Goal: Check status: Check status

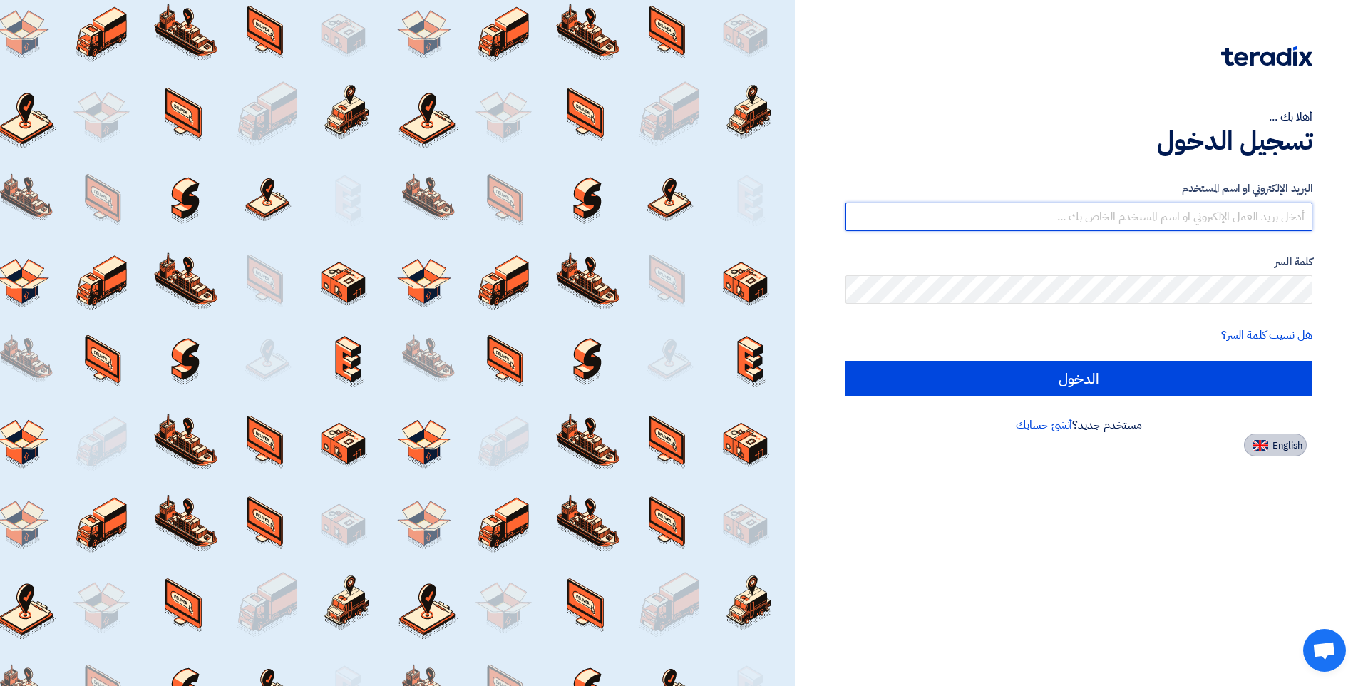
type input "mashfaq@stom.sa"
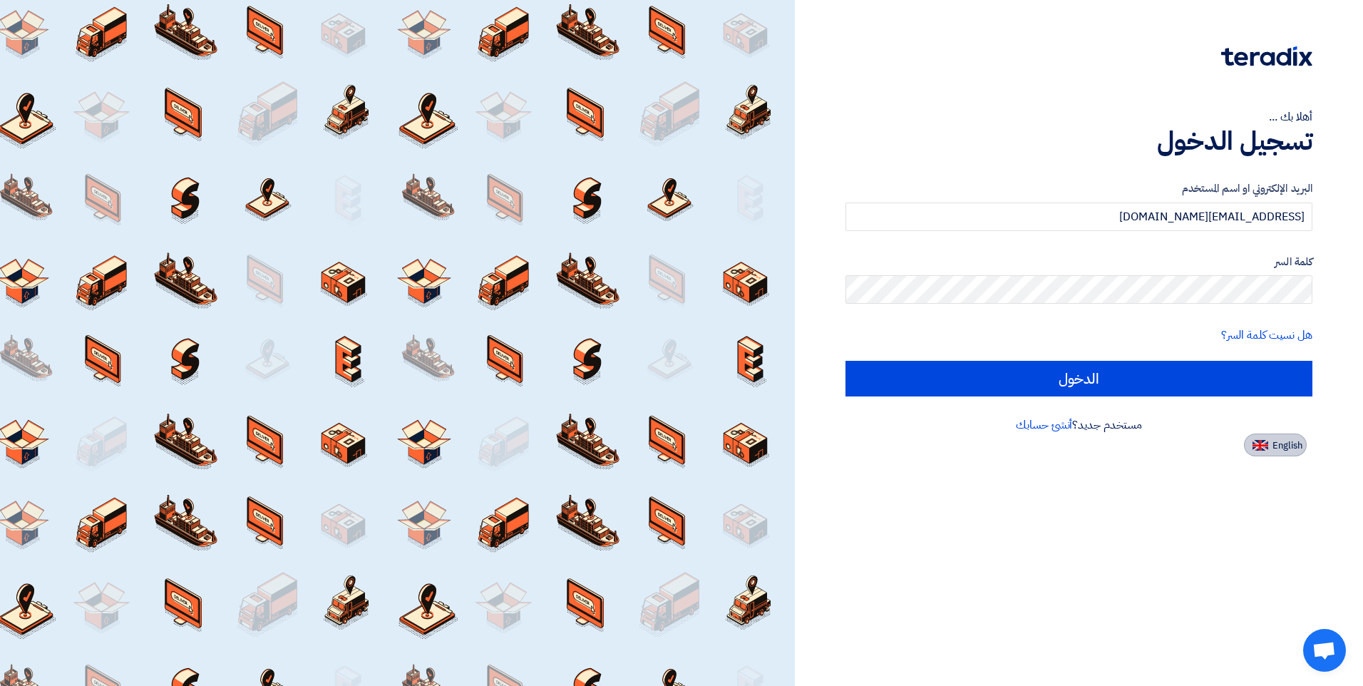
click at [1279, 453] on button "English" at bounding box center [1275, 445] width 63 height 23
type input "Sign in"
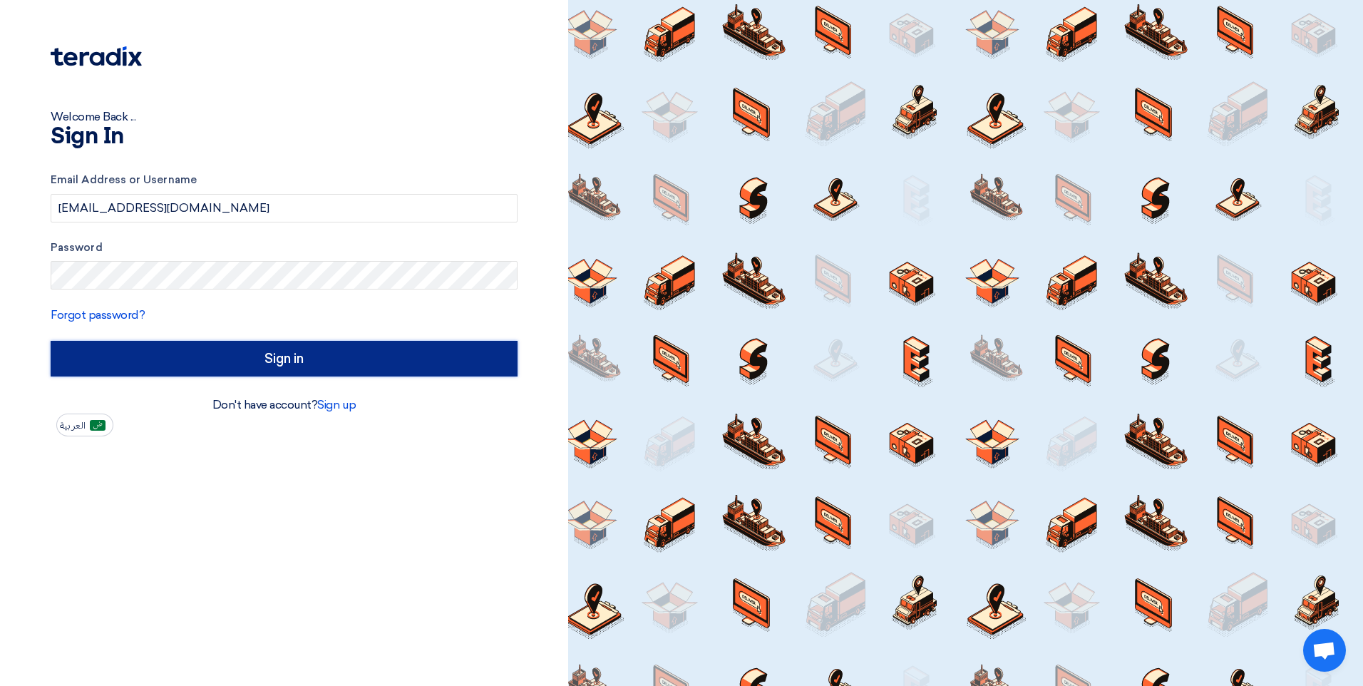
click at [322, 369] on input "Sign in" at bounding box center [284, 359] width 467 height 36
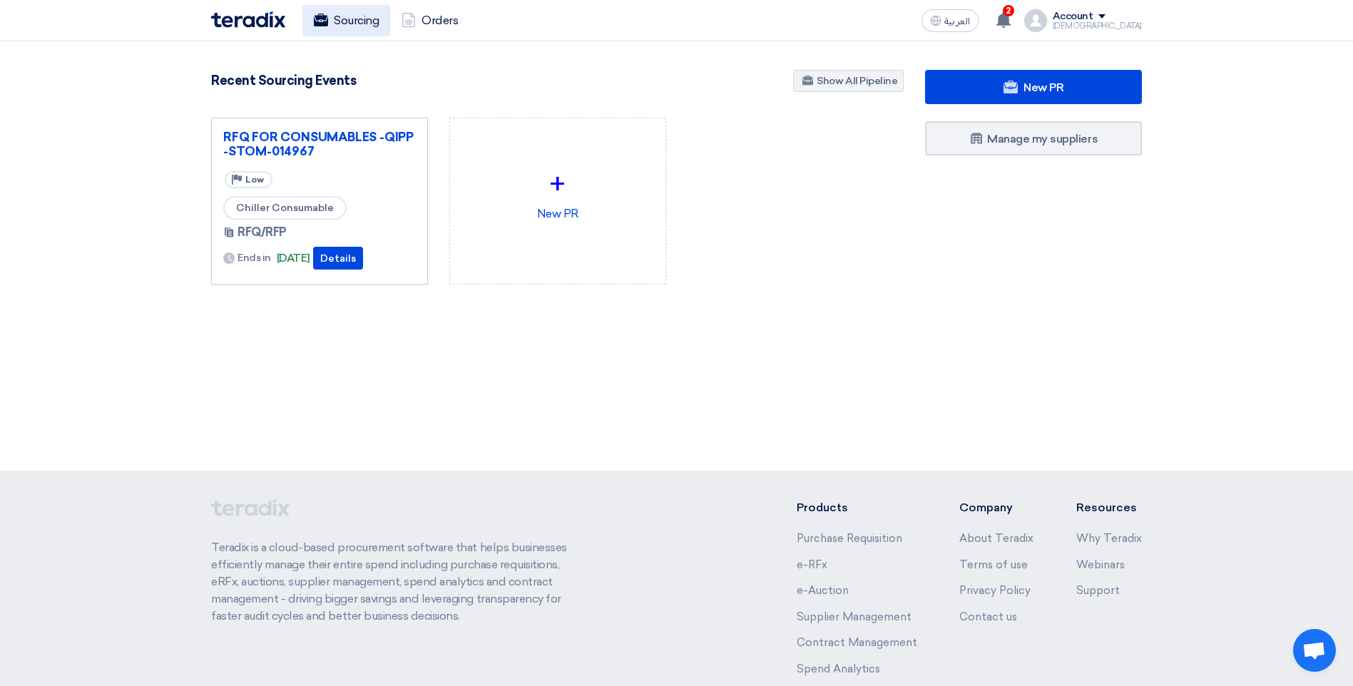
click at [357, 14] on link "Sourcing" at bounding box center [346, 20] width 88 height 31
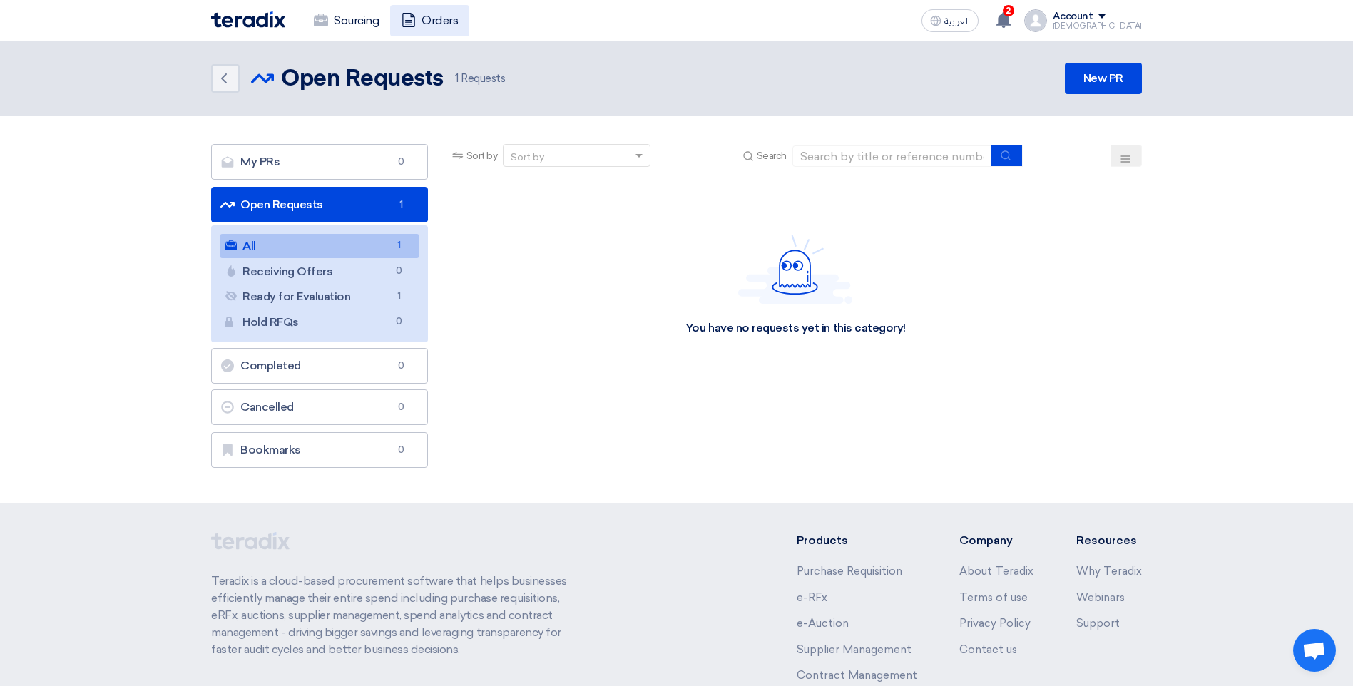
click at [442, 24] on link "Orders" at bounding box center [429, 20] width 79 height 31
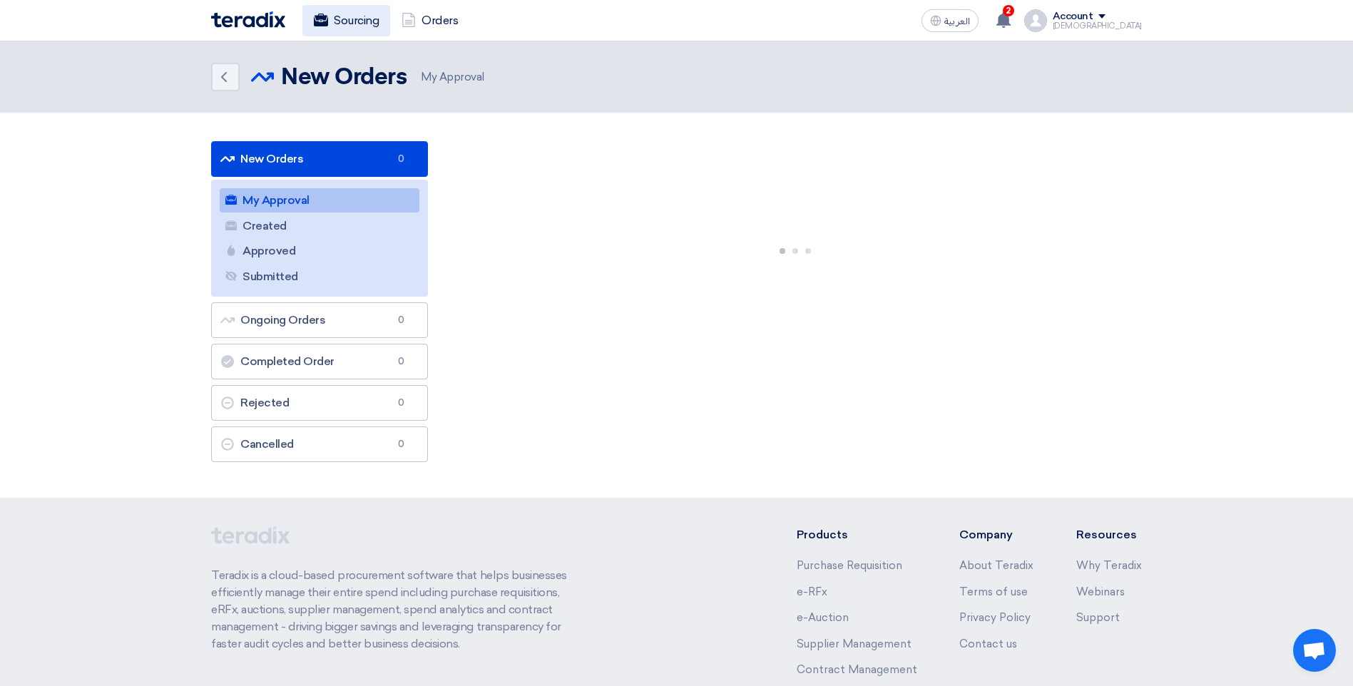
click at [356, 12] on link "Sourcing" at bounding box center [346, 20] width 88 height 31
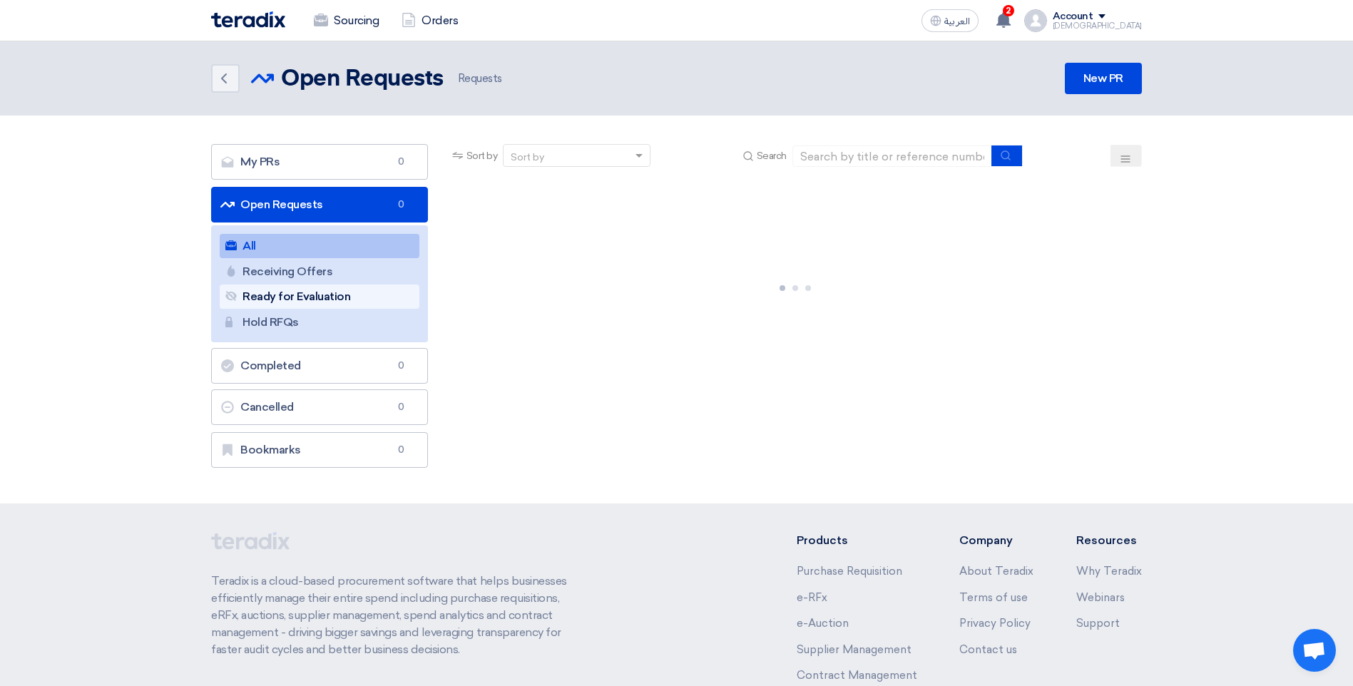
click at [292, 293] on link "Ready for Evaluation Ready for Evaluation" at bounding box center [320, 297] width 200 height 24
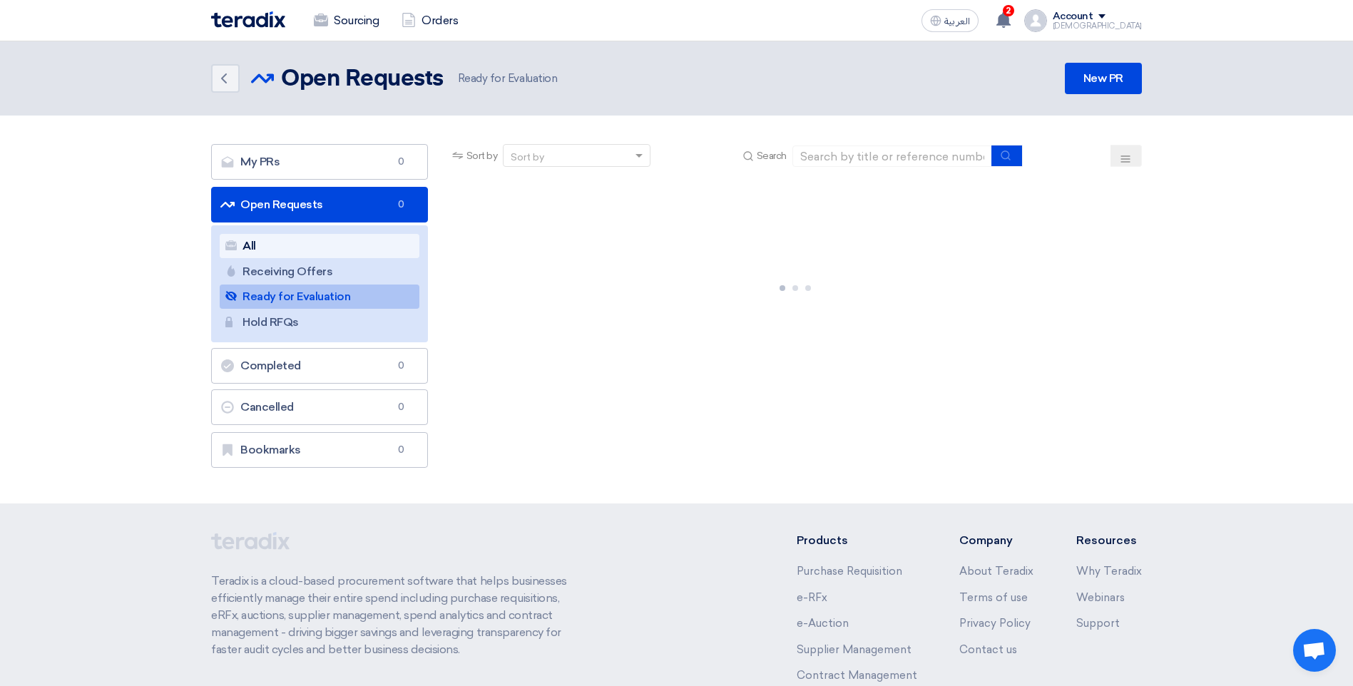
click at [257, 239] on link "All All" at bounding box center [320, 246] width 200 height 24
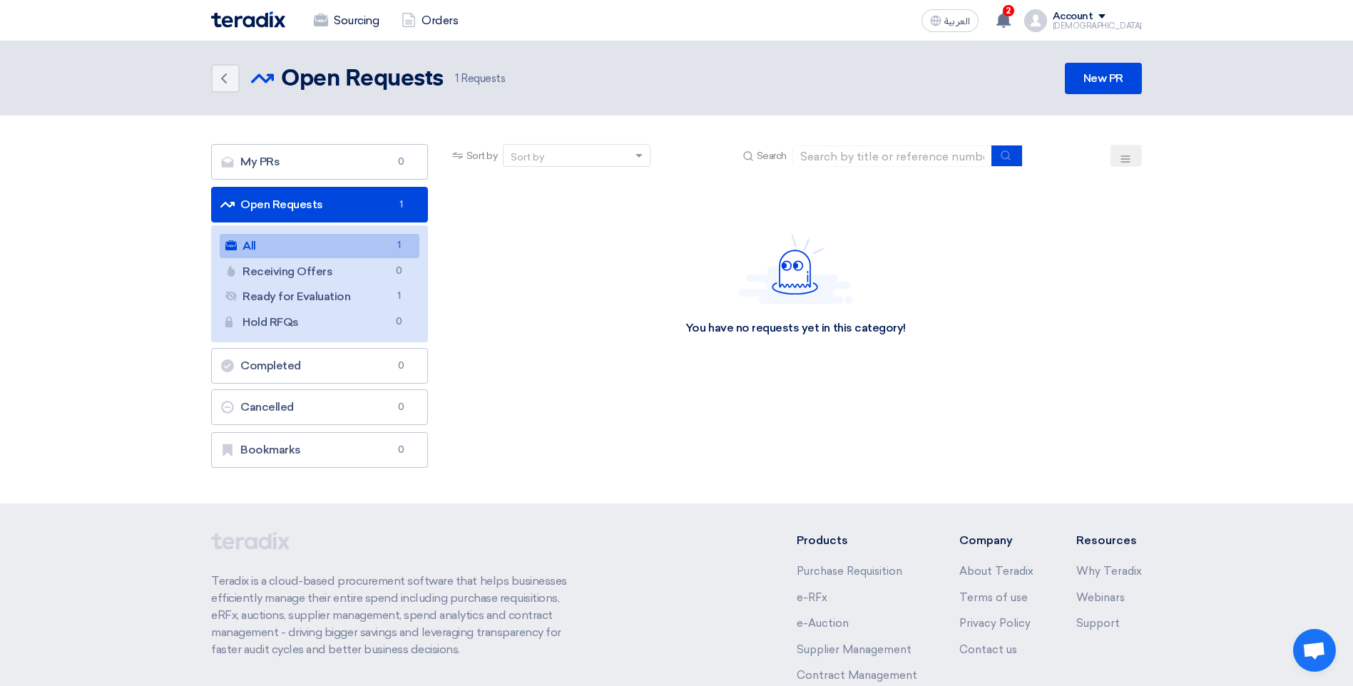
click at [290, 199] on link "Open Requests Open Requests 1" at bounding box center [319, 205] width 217 height 36
click at [311, 297] on link "Ready for Evaluation Ready for Evaluation 1" at bounding box center [320, 297] width 200 height 24
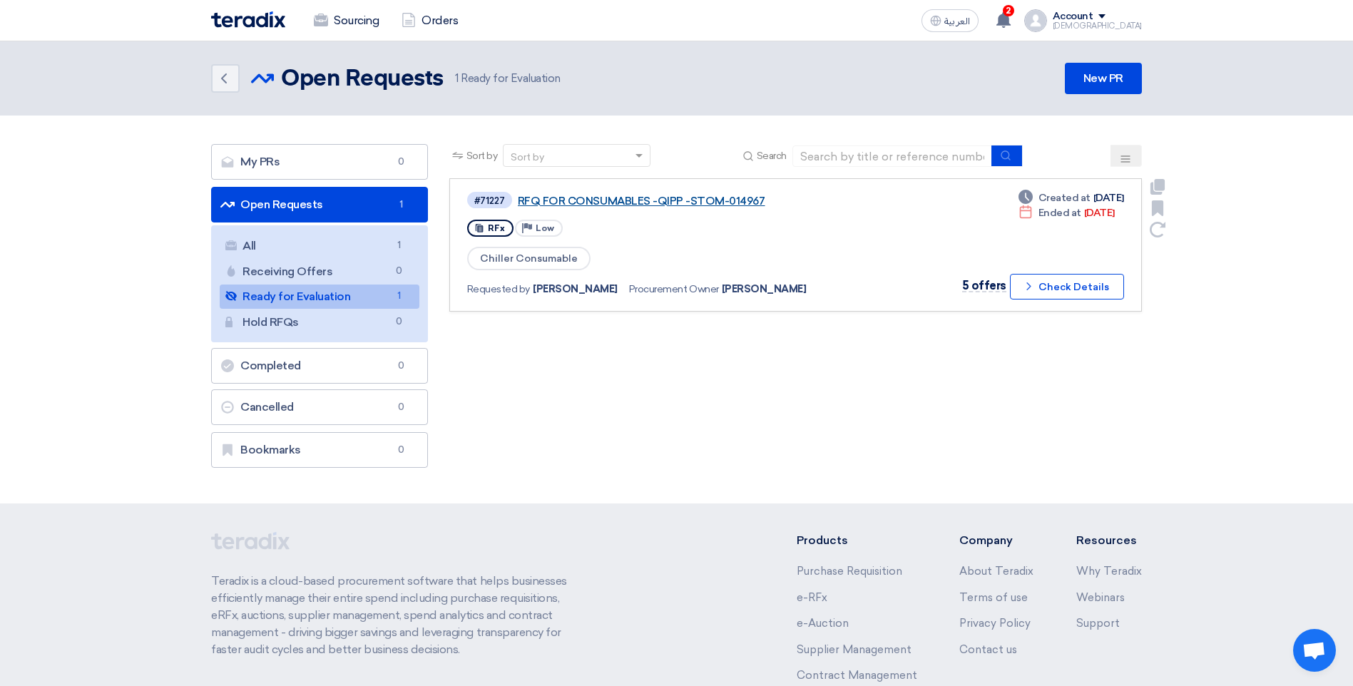
click at [628, 198] on link "RFQ FOR CONSUMABLES -QIPP -STOM-014967" at bounding box center [696, 201] width 357 height 13
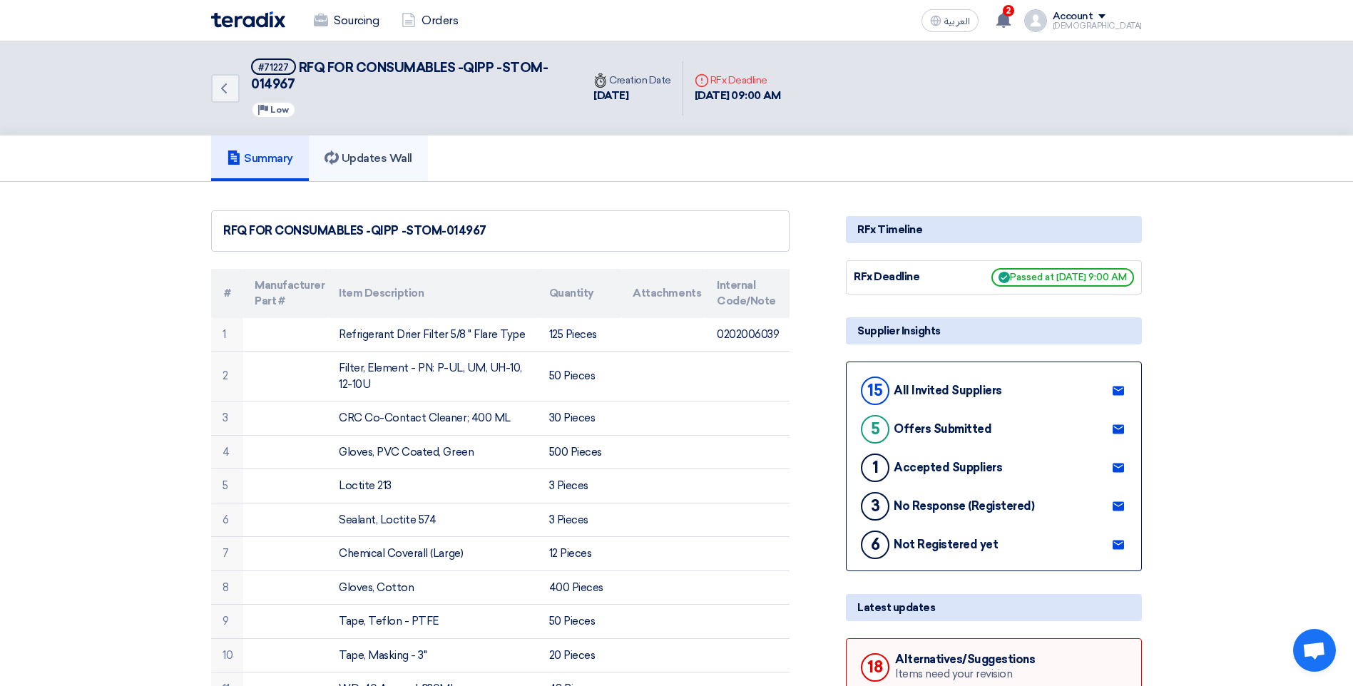
click at [379, 157] on h5 "Updates Wall" at bounding box center [368, 158] width 88 height 14
